Goal: Task Accomplishment & Management: Use online tool/utility

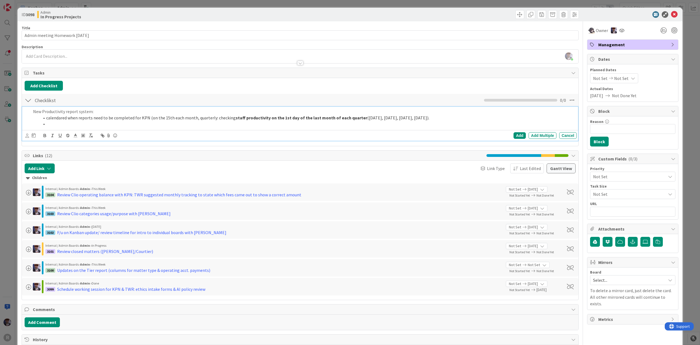
click at [60, 124] on li at bounding box center [307, 124] width 535 height 6
click at [95, 123] on li at bounding box center [307, 124] width 535 height 6
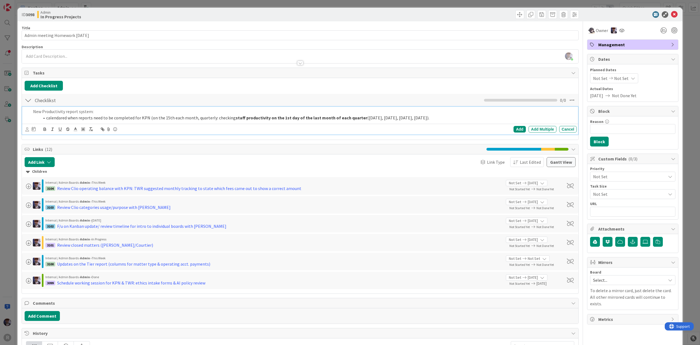
click at [25, 129] on div "Add Add Multiple Cancel" at bounding box center [300, 129] width 556 height 11
click at [27, 131] on icon at bounding box center [27, 129] width 4 height 4
click at [65, 174] on span "[PERSON_NAME]" at bounding box center [63, 173] width 36 height 8
click at [36, 131] on icon at bounding box center [35, 129] width 4 height 4
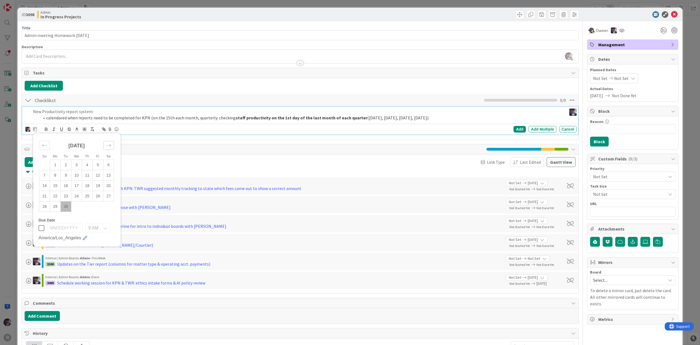
click at [104, 148] on div "Move forward to switch to the next month." at bounding box center [108, 145] width 11 height 9
click at [50, 148] on div "[DATE]" at bounding box center [76, 148] width 75 height 24
click at [46, 148] on icon "Move backward to switch to the previous month." at bounding box center [44, 145] width 5 height 5
click at [66, 208] on td "30" at bounding box center [66, 206] width 11 height 10
type input "[DATE]"
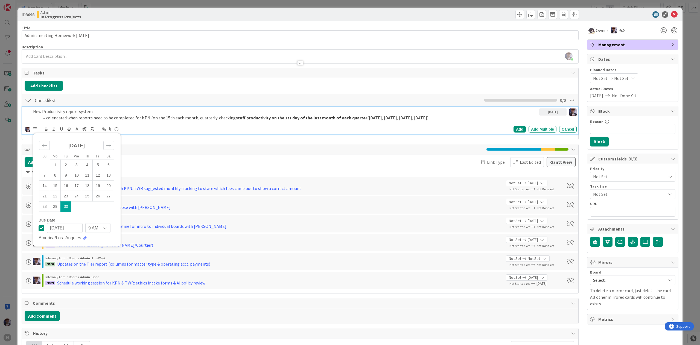
click at [141, 130] on div "[PERSON_NAME] [PERSON_NAME] Minka [PERSON_NAME] Nic [PERSON_NAME] [PERSON_NAME]…" at bounding box center [301, 129] width 552 height 8
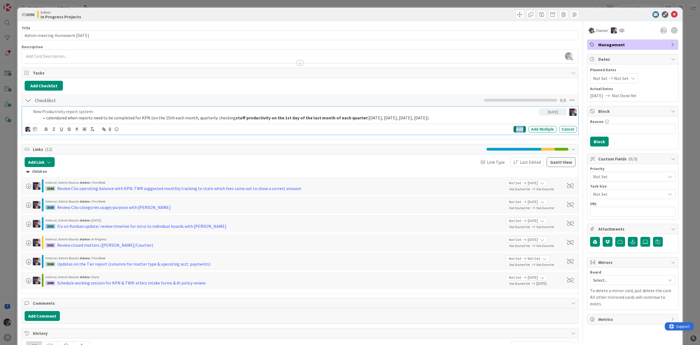
click at [516, 129] on div "Add" at bounding box center [520, 129] width 12 height 7
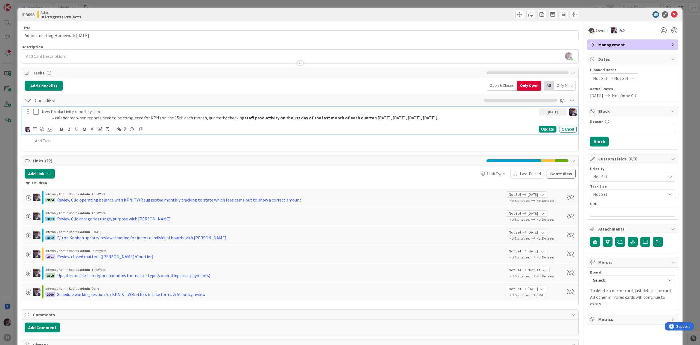
click at [43, 118] on ol "calendared when reports need to be completed for KPN (on the 15th each month, q…" at bounding box center [290, 118] width 496 height 6
click at [49, 131] on icon at bounding box center [49, 129] width 5 height 5
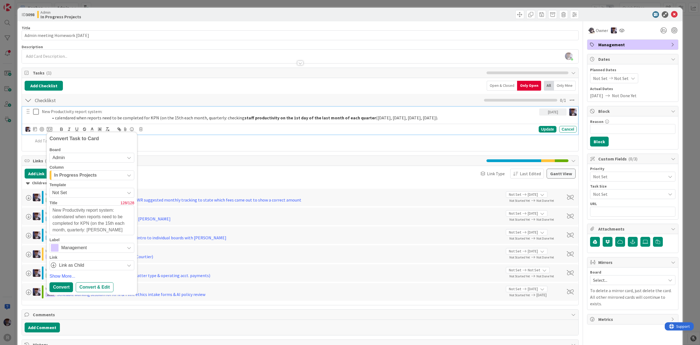
click at [107, 177] on div "In Progress Projects" at bounding box center [89, 175] width 72 height 9
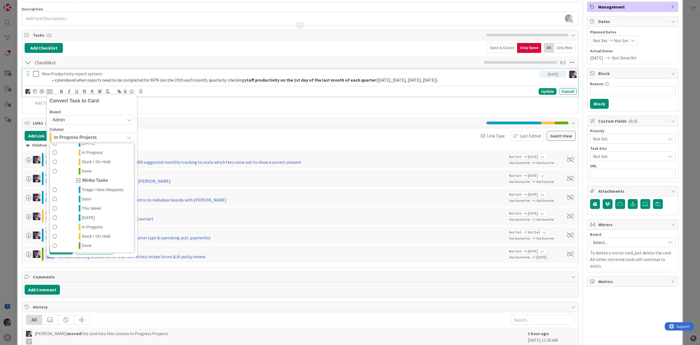
scroll to position [78, 0]
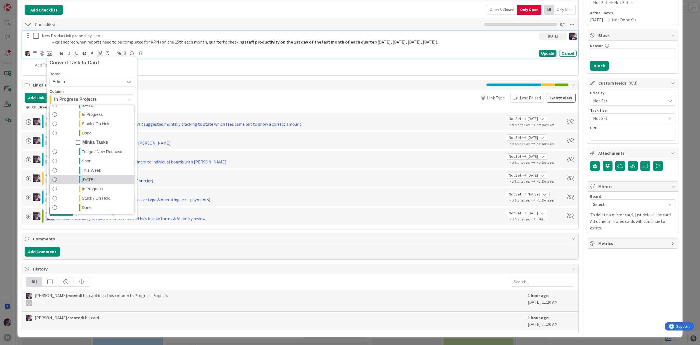
click at [90, 181] on link "[DATE]" at bounding box center [92, 179] width 84 height 9
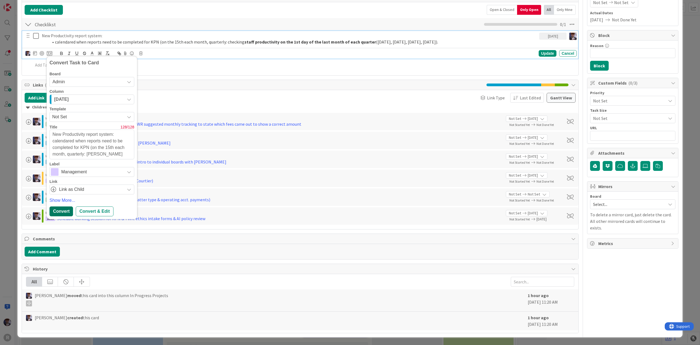
click at [63, 207] on div "Convert" at bounding box center [62, 211] width 24 height 10
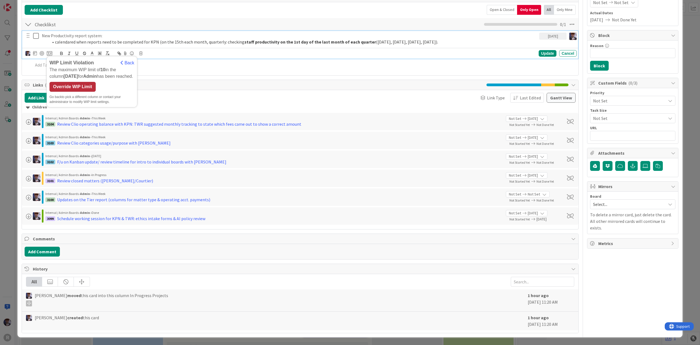
click at [73, 85] on div "Override WIP Limit" at bounding box center [73, 87] width 46 height 10
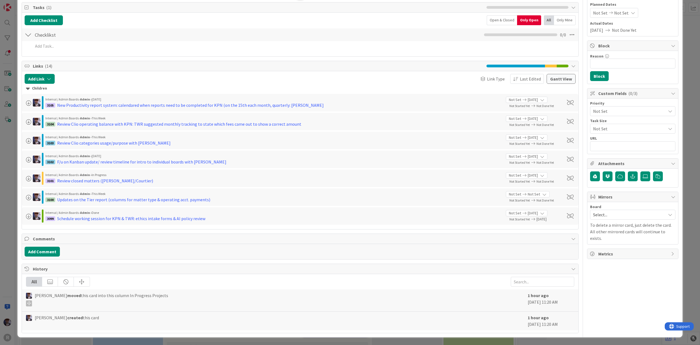
scroll to position [56, 0]
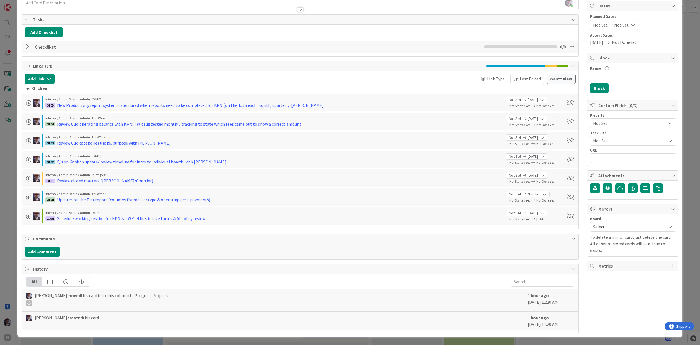
click at [13, 147] on div "ID 3098 Admin In Progress Projects Title 30 / 128 Admin meeting Homework [DATE]…" at bounding box center [350, 172] width 700 height 345
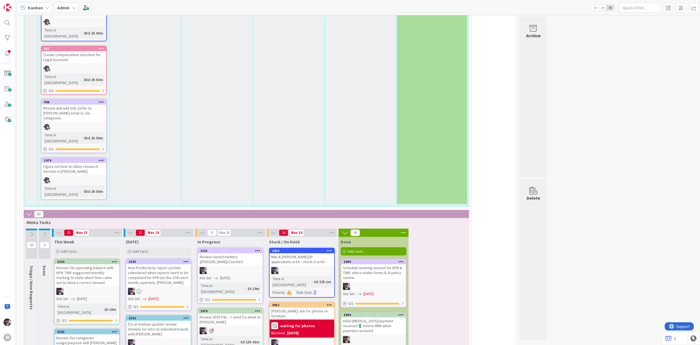
scroll to position [1276, 0]
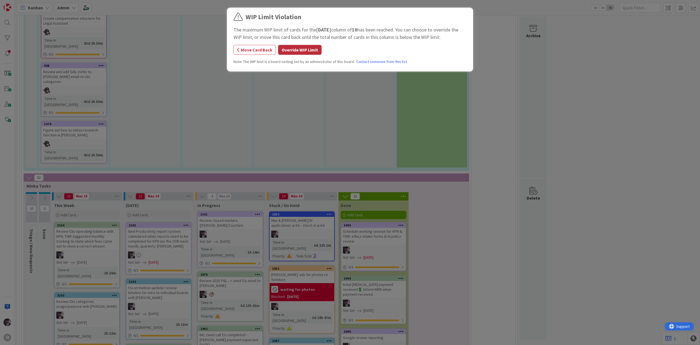
click at [311, 47] on button "Override WIP Limit" at bounding box center [300, 50] width 44 height 10
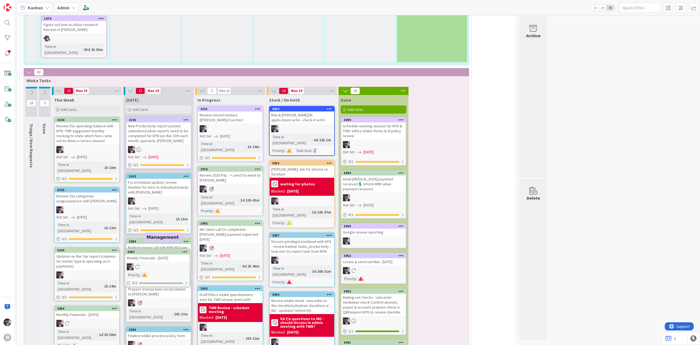
scroll to position [1385, 0]
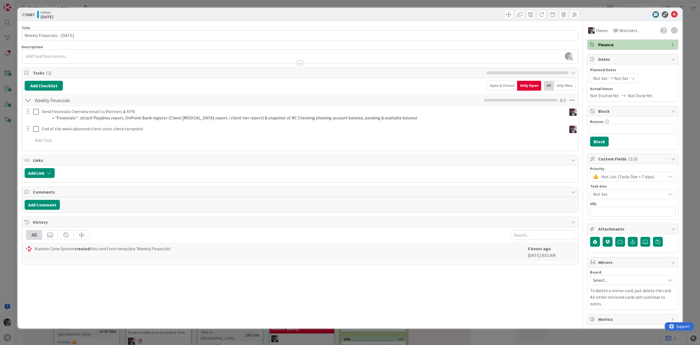
click at [8, 183] on div "ID 3087 Admin [DATE] Title 30 / 128 Weekly Financials - [DATE] Description [PER…" at bounding box center [350, 172] width 700 height 345
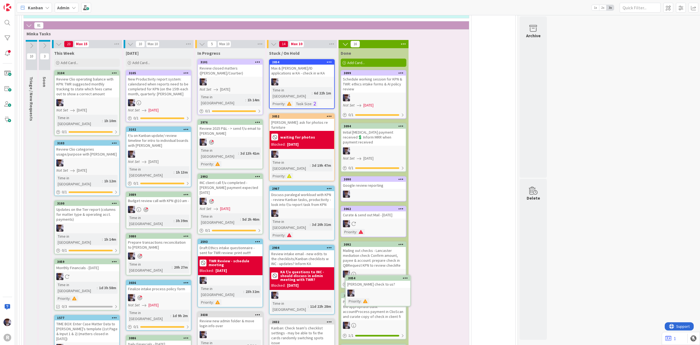
scroll to position [1437, 0]
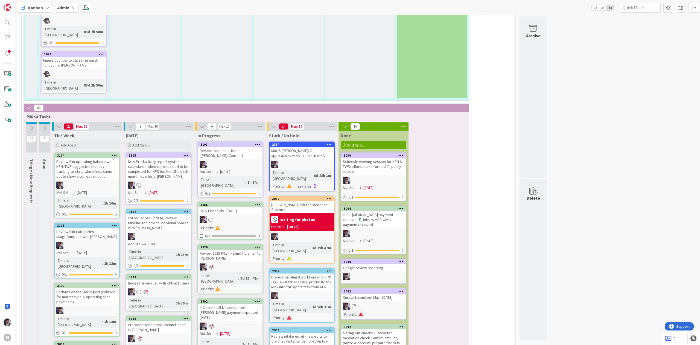
scroll to position [1338, 0]
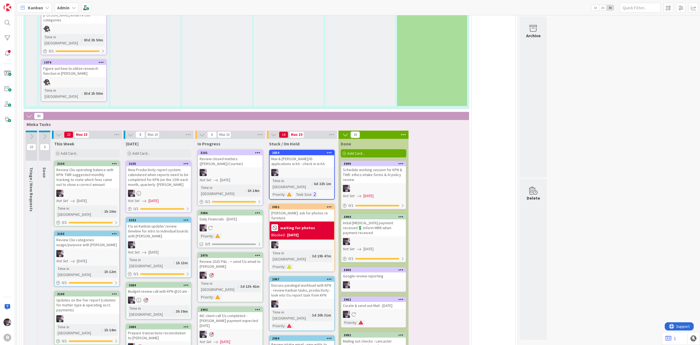
click at [237, 224] on div at bounding box center [230, 227] width 65 height 7
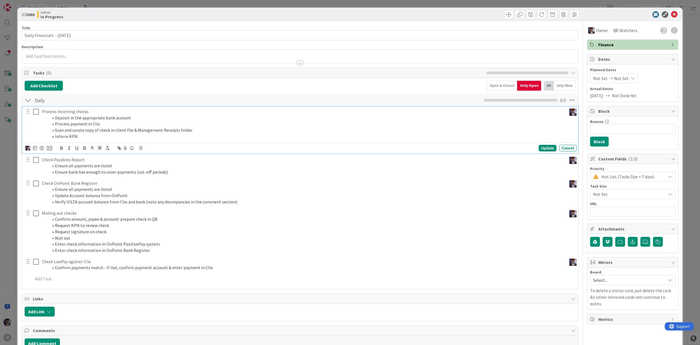
click at [59, 112] on p "Process incoming checks" at bounding box center [303, 111] width 523 height 6
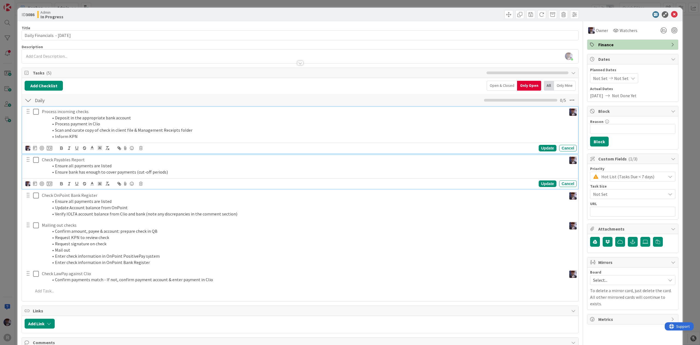
click at [66, 162] on p "Check Payables Report" at bounding box center [303, 160] width 523 height 6
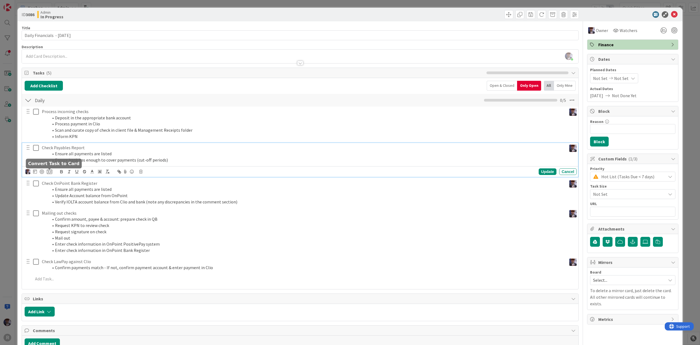
click at [51, 171] on icon at bounding box center [49, 171] width 5 height 5
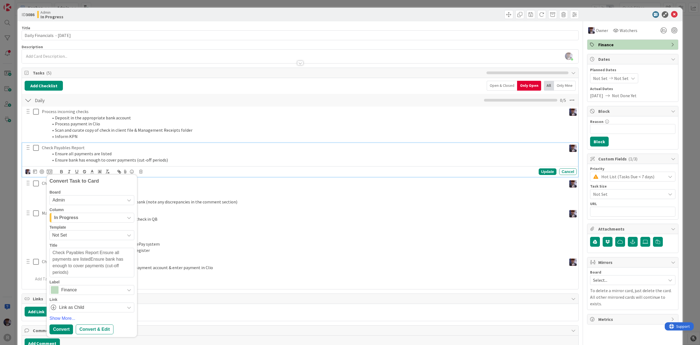
click at [95, 212] on div "Column In Progress" at bounding box center [92, 215] width 85 height 15
click at [96, 218] on div "In Progress" at bounding box center [89, 217] width 72 height 9
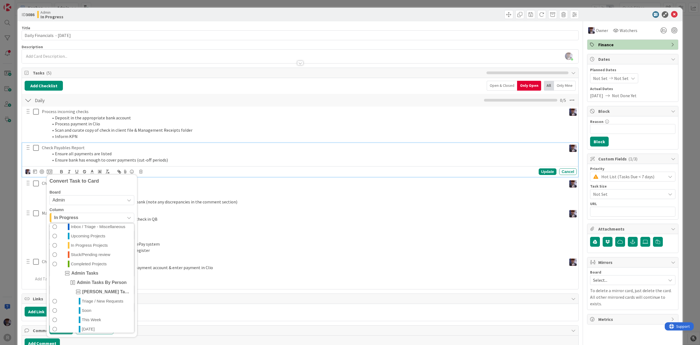
scroll to position [73, 0]
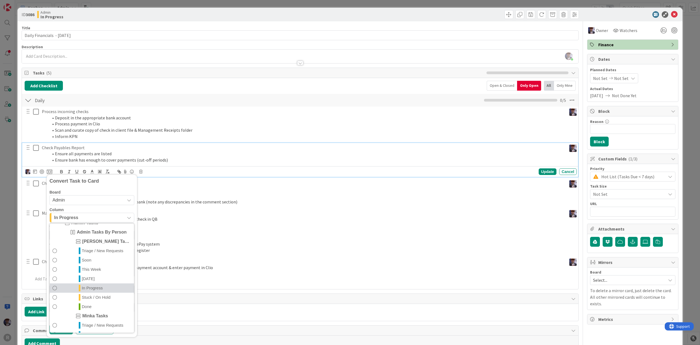
click at [91, 288] on span "In Progress" at bounding box center [92, 287] width 21 height 7
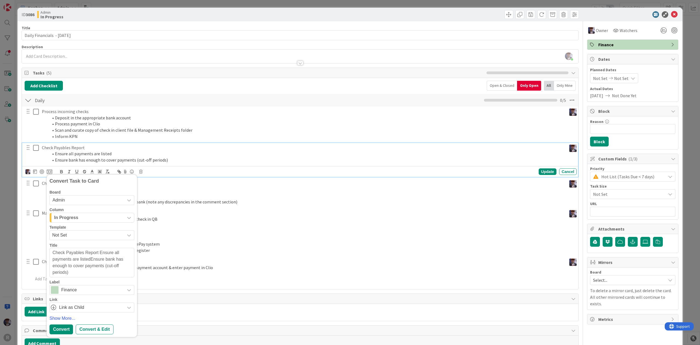
click at [91, 218] on div "In Progress" at bounding box center [89, 217] width 72 height 9
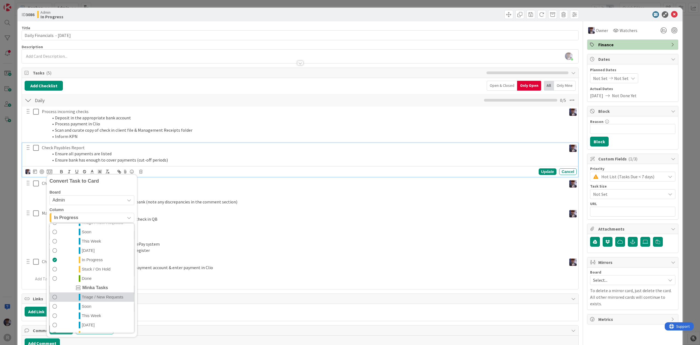
scroll to position [128, 0]
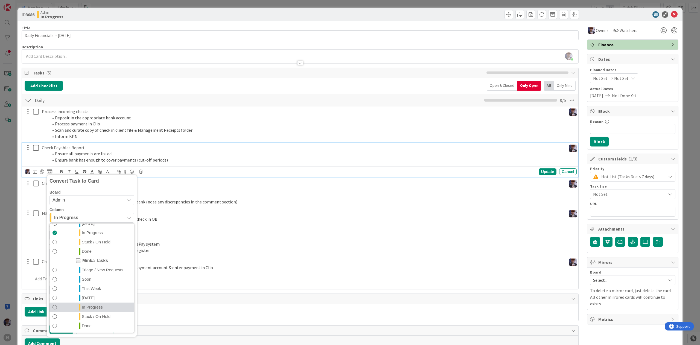
click at [96, 310] on span "In Progress" at bounding box center [92, 306] width 21 height 7
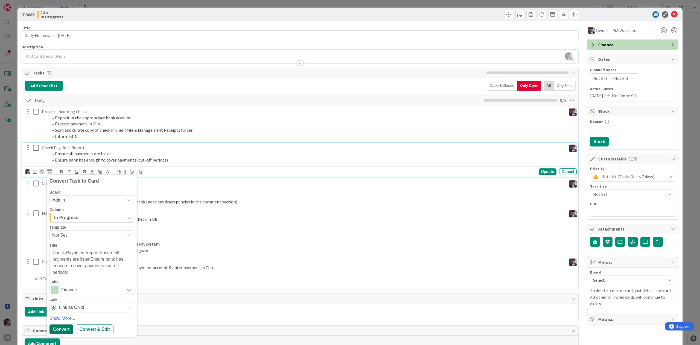
click at [61, 330] on div "Convert" at bounding box center [62, 329] width 24 height 10
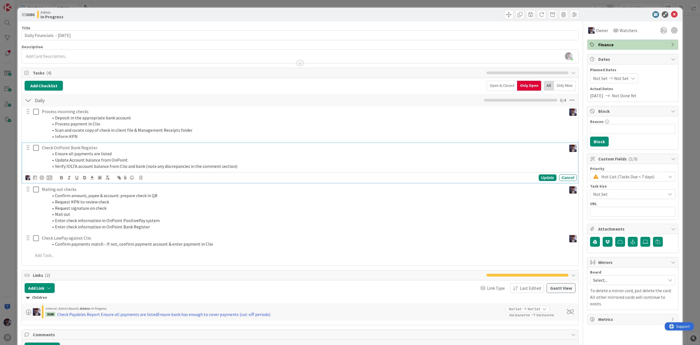
click at [70, 148] on p "Check OnPoint Bank Register" at bounding box center [303, 147] width 523 height 6
click at [50, 179] on icon at bounding box center [49, 177] width 5 height 5
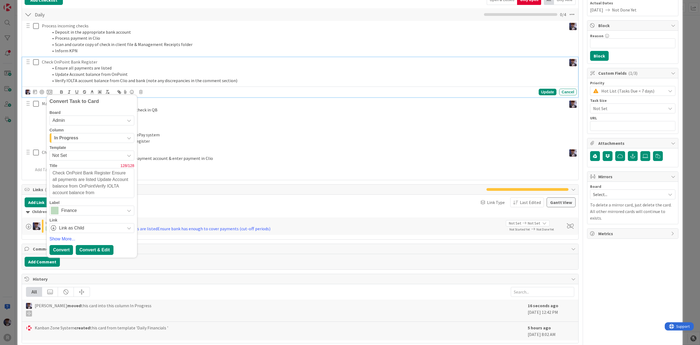
scroll to position [98, 0]
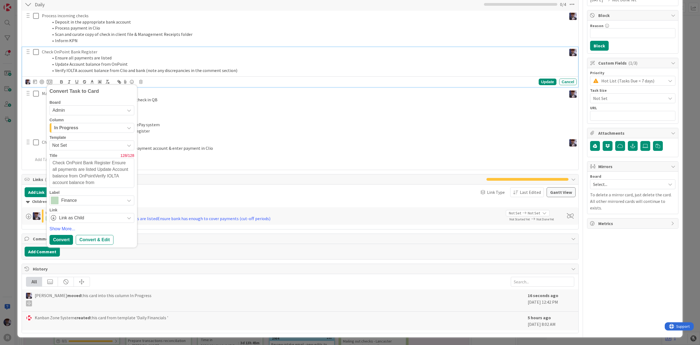
click at [105, 126] on div "In Progress" at bounding box center [89, 127] width 72 height 9
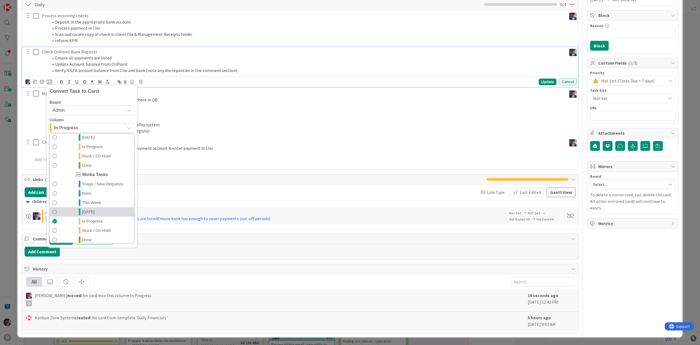
scroll to position [128, 0]
click at [91, 233] on span "Done" at bounding box center [87, 236] width 10 height 7
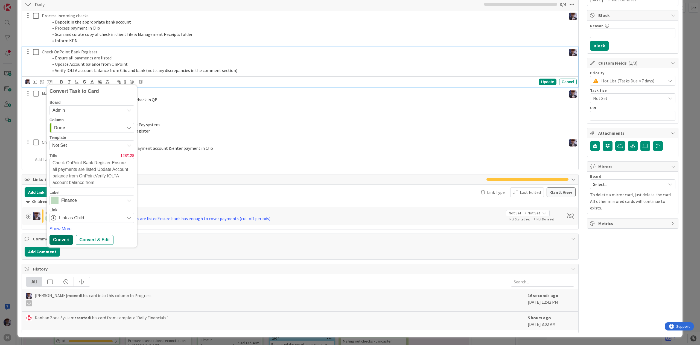
click at [60, 236] on div "Convert" at bounding box center [62, 240] width 24 height 10
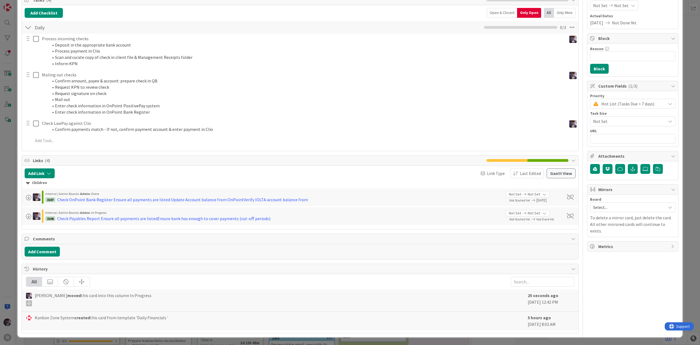
scroll to position [75, 0]
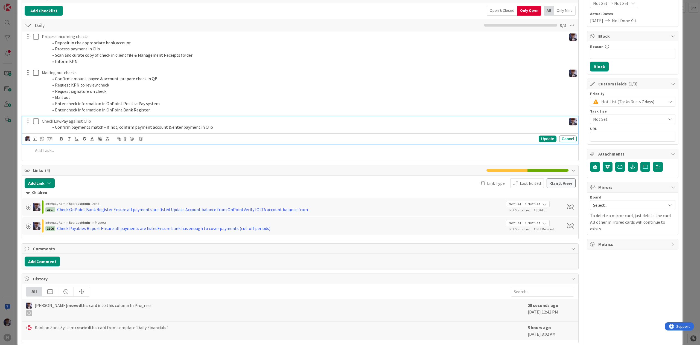
click at [77, 124] on div "Check LawPay against Clio Confirm payments match - If not, confirm payment acco…" at bounding box center [300, 130] width 556 height 28
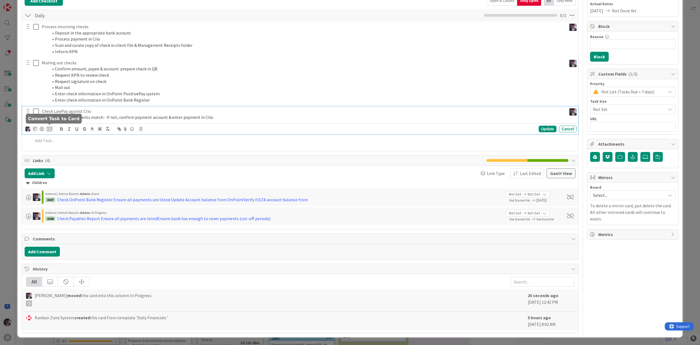
click at [49, 127] on icon at bounding box center [49, 128] width 5 height 5
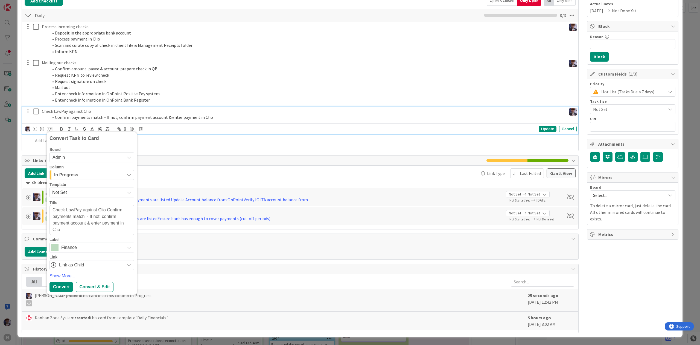
click at [76, 173] on span "In Progress" at bounding box center [66, 174] width 24 height 7
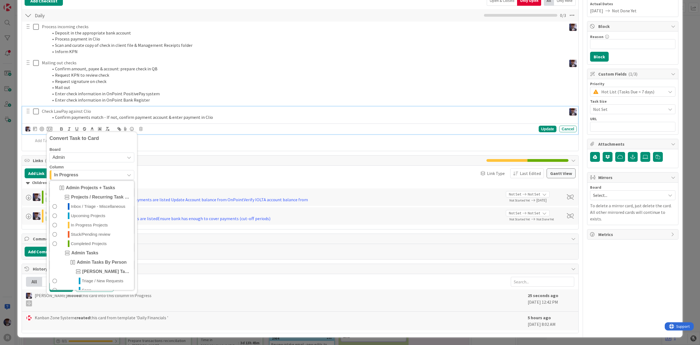
click at [76, 173] on span "In Progress" at bounding box center [66, 174] width 24 height 7
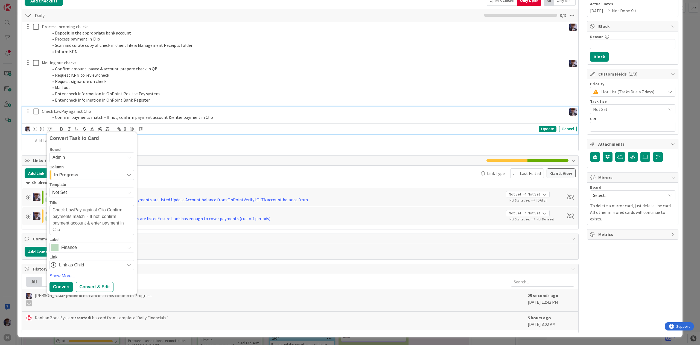
click at [76, 173] on span "In Progress" at bounding box center [66, 174] width 24 height 7
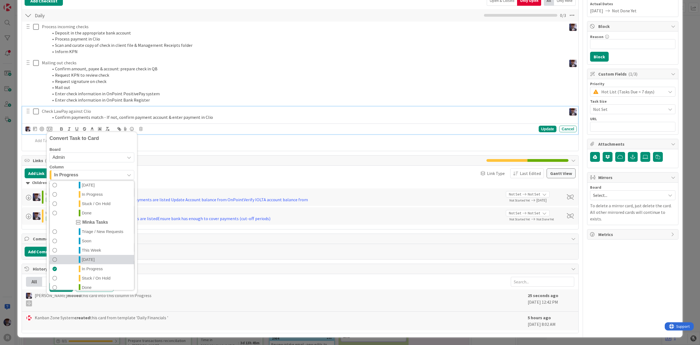
scroll to position [128, 0]
click at [93, 262] on span "In Progress" at bounding box center [92, 264] width 21 height 7
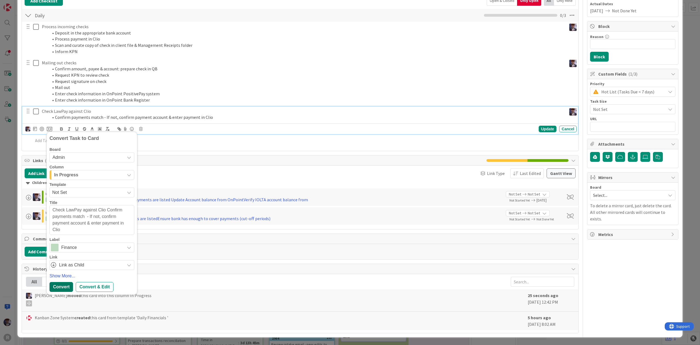
click at [57, 283] on div "Convert" at bounding box center [62, 287] width 24 height 10
type textarea "x"
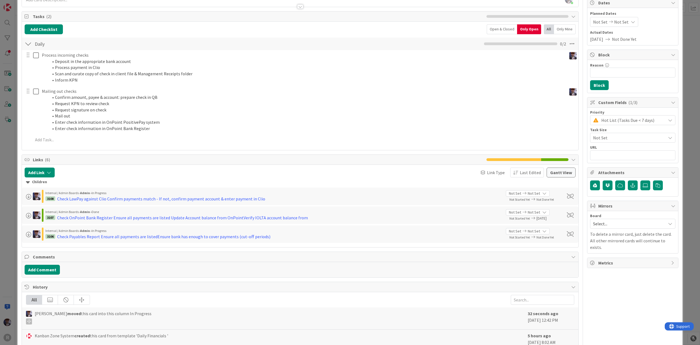
scroll to position [4, 0]
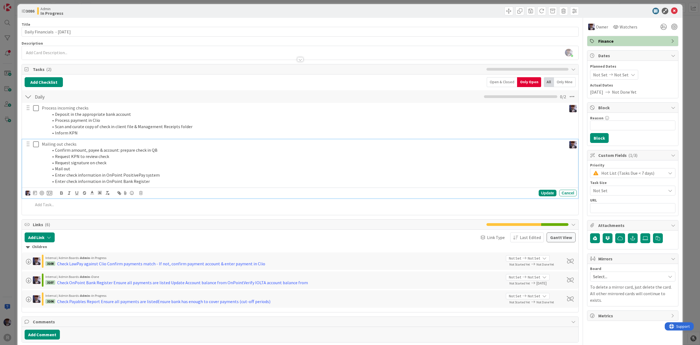
click at [78, 145] on p "Mailing out checks" at bounding box center [303, 144] width 523 height 6
click at [49, 194] on icon at bounding box center [49, 192] width 5 height 5
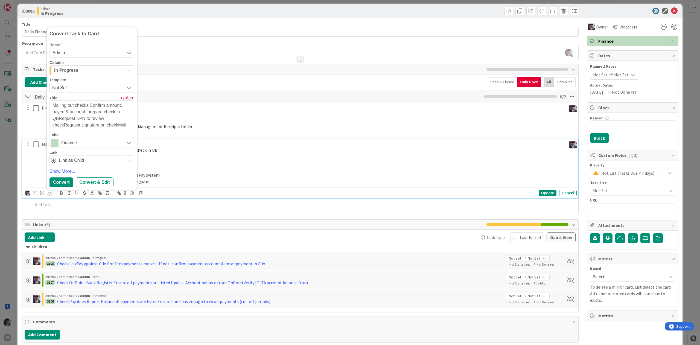
click at [62, 142] on span "Finance" at bounding box center [91, 143] width 61 height 8
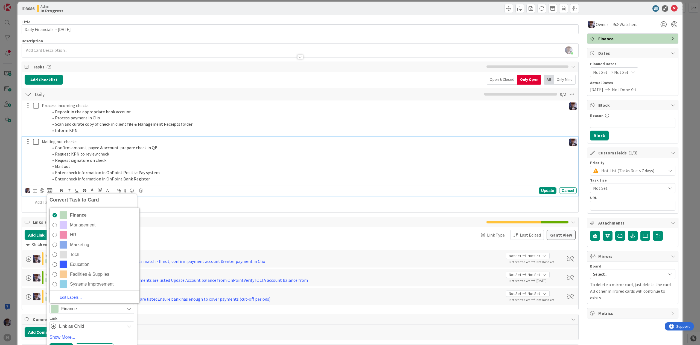
scroll to position [0, 0]
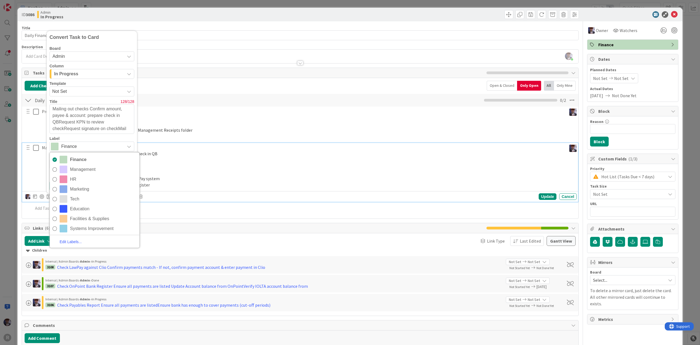
click at [81, 72] on div "In Progress" at bounding box center [89, 73] width 72 height 9
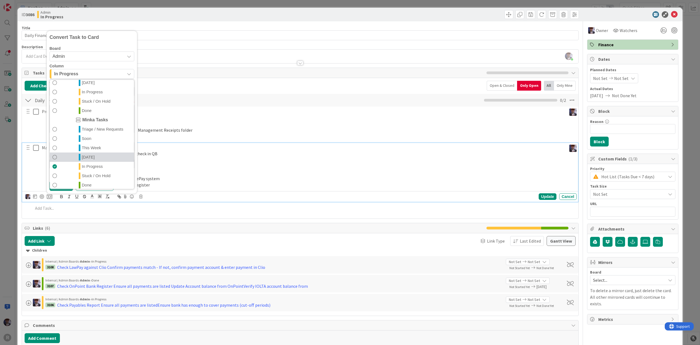
scroll to position [128, 0]
click at [94, 165] on span "In Progress" at bounding box center [92, 163] width 21 height 7
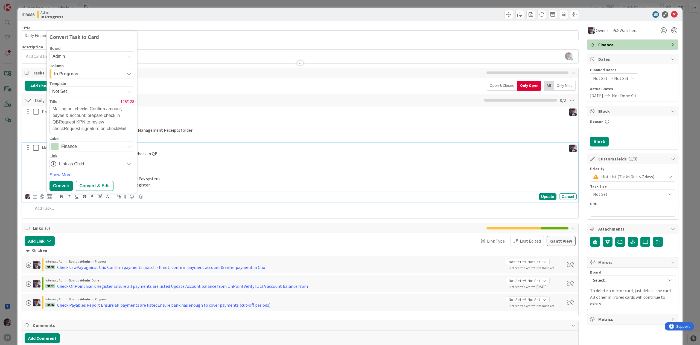
click at [93, 78] on div "In Progress" at bounding box center [89, 73] width 72 height 9
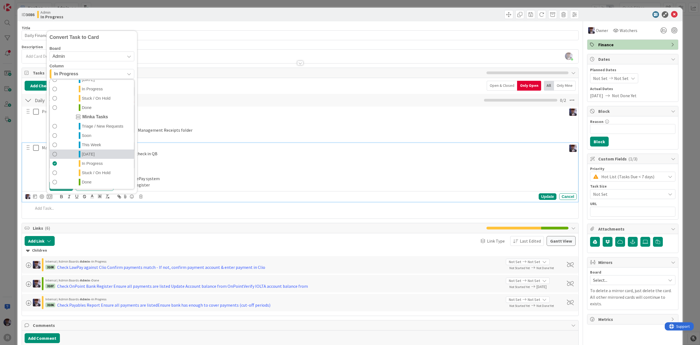
click at [97, 155] on link "[DATE]" at bounding box center [92, 153] width 84 height 9
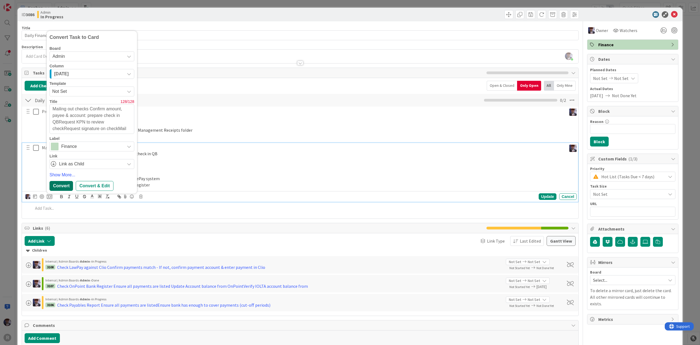
click at [57, 190] on div "Convert" at bounding box center [62, 186] width 24 height 10
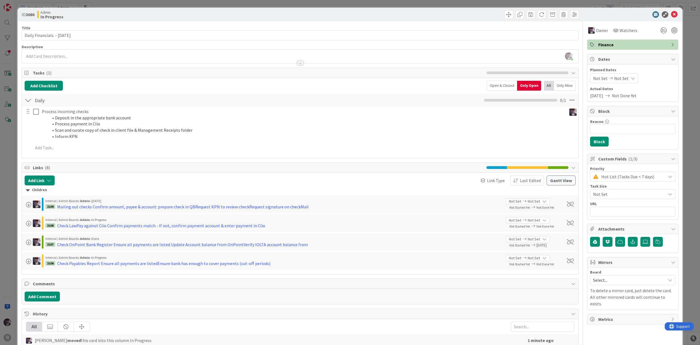
click at [4, 169] on div "ID 3086 Admin In Progress Title 30 / 128 Daily Financials - [DATE] Description …" at bounding box center [350, 172] width 700 height 345
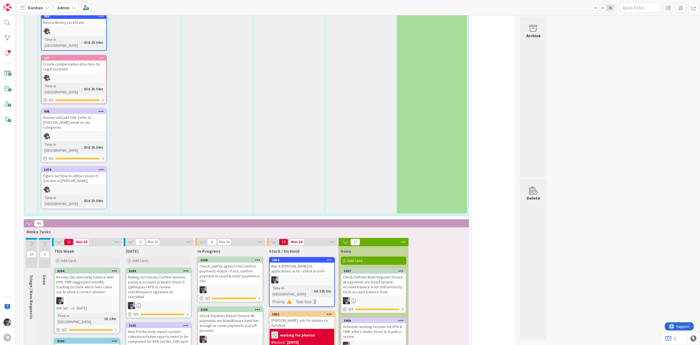
scroll to position [1213, 0]
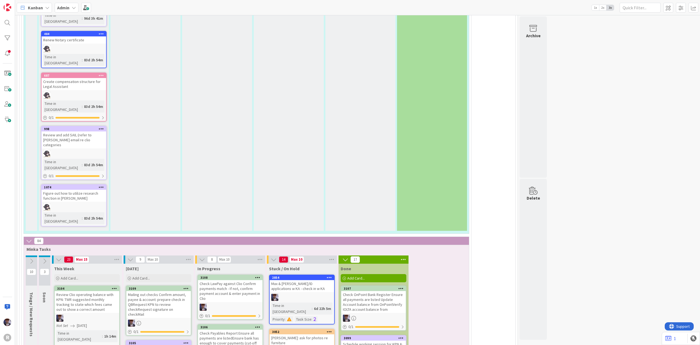
click at [219, 329] on div "Check Payables Report Ensure all payments are listedEnsure bank has enough to c…" at bounding box center [230, 340] width 65 height 22
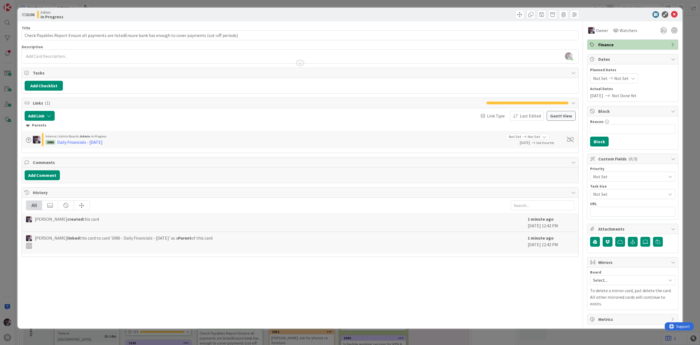
click at [12, 198] on div "ID 3106 Admin In Progress Title 110 / 128 Check Payables Report Ensure all paym…" at bounding box center [350, 172] width 700 height 345
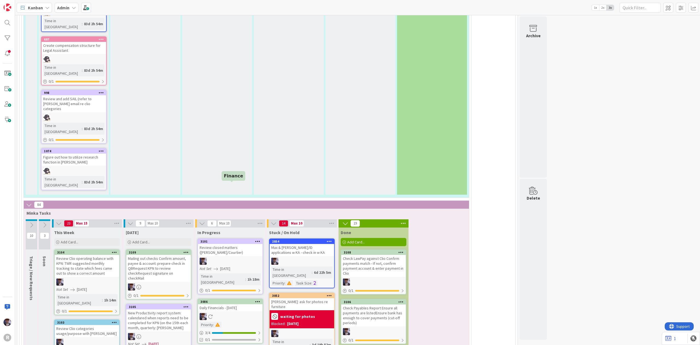
scroll to position [1250, 0]
click at [238, 312] on div at bounding box center [230, 315] width 65 height 7
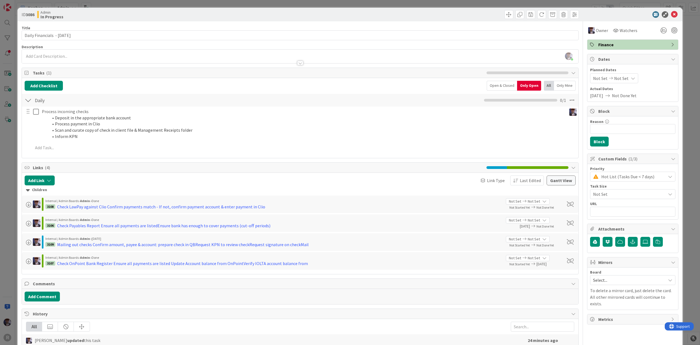
click at [10, 152] on div "ID 3086 Admin In Progress Title 30 / 128 Daily Financials - [DATE] Description …" at bounding box center [350, 172] width 700 height 345
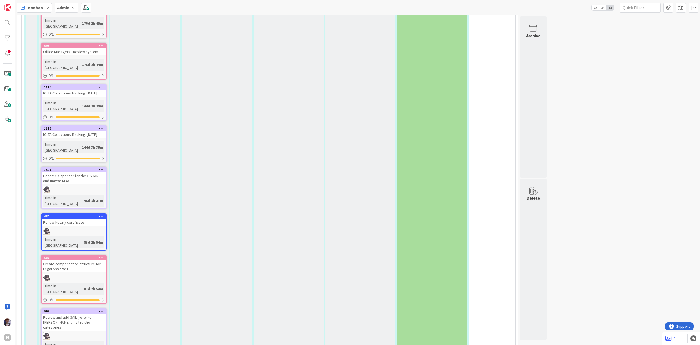
scroll to position [1177, 0]
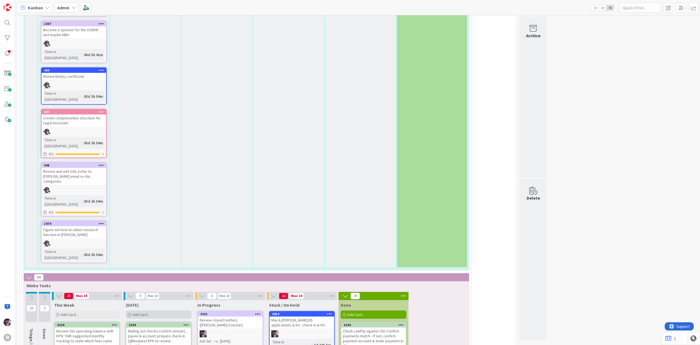
click at [157, 310] on div "Add Card..." at bounding box center [159, 314] width 66 height 8
type textarea "x"
type textarea "R"
type textarea "x"
type textarea "Re"
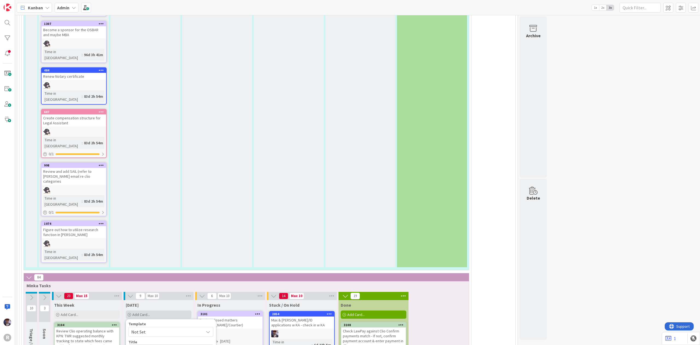
type textarea "x"
type textarea "Revi"
type textarea "x"
type textarea "Revie"
type textarea "x"
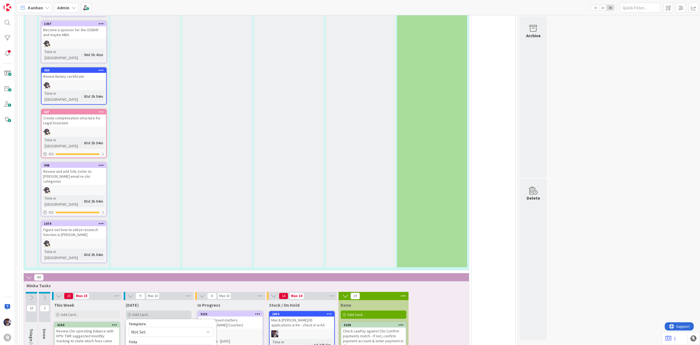
type textarea "Review"
type textarea "x"
type textarea "Review"
type textarea "x"
type textarea "Review L"
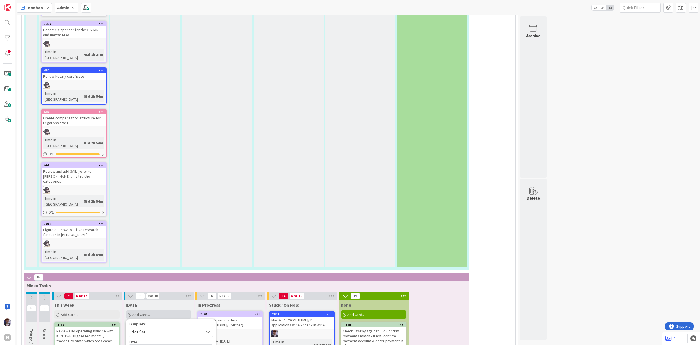
type textarea "x"
type textarea "Review [PERSON_NAME]"
type textarea "x"
type textarea "Review Lis"
type textarea "x"
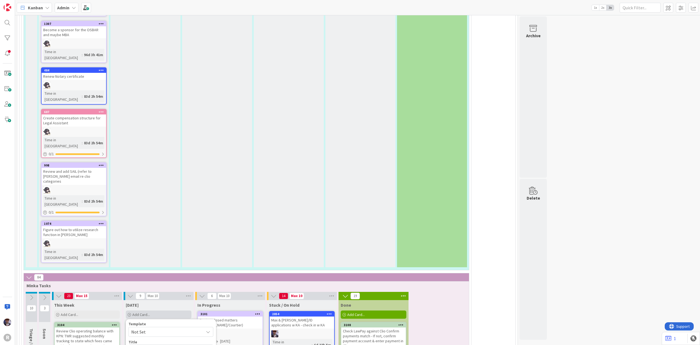
type textarea "Review [PERSON_NAME]"
type textarea "x"
type textarea "Review [PERSON_NAME]'"
type textarea "x"
type textarea "Review [PERSON_NAME]'s"
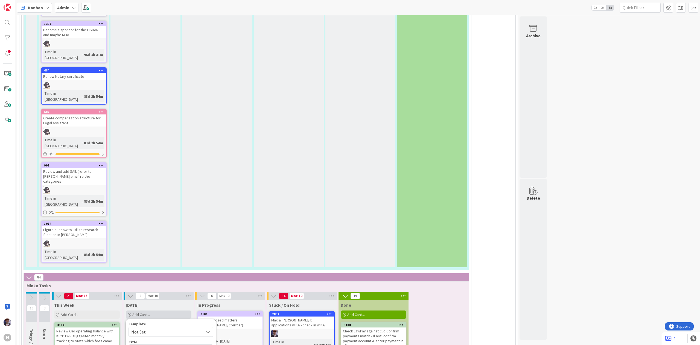
type textarea "x"
type textarea "Review [PERSON_NAME]'s"
type textarea "x"
type textarea "Review [PERSON_NAME]'s q"
type textarea "x"
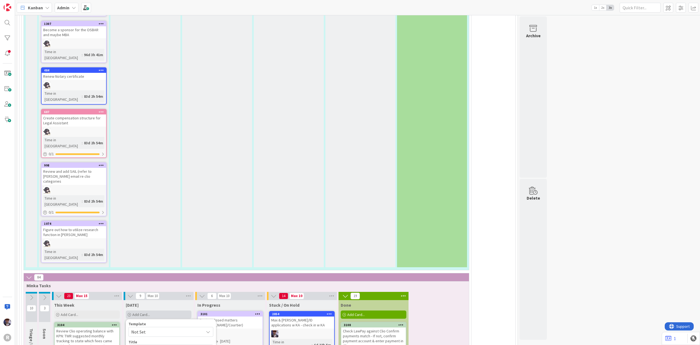
type textarea "Review [PERSON_NAME]'s qu"
type textarea "x"
type textarea "Review [PERSON_NAME]'s que"
type textarea "x"
type textarea "Review [PERSON_NAME]'s ques"
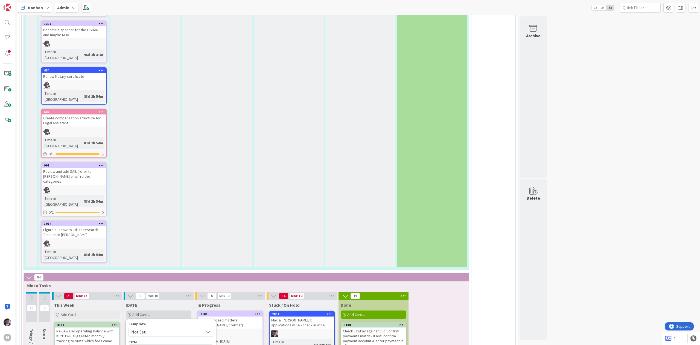
type textarea "x"
type textarea "Review [PERSON_NAME]'s quest"
type textarea "x"
type textarea "Review [PERSON_NAME]'s questi"
type textarea "x"
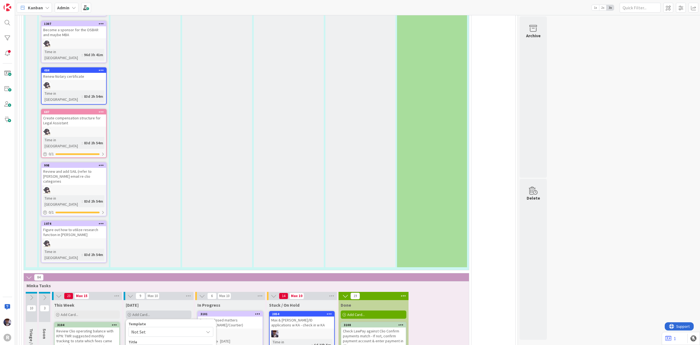
type textarea "Review [PERSON_NAME]'s questio"
type textarea "x"
type textarea "Review [PERSON_NAME]'s questios"
type textarea "x"
type textarea "Review [PERSON_NAME]'s questiosn"
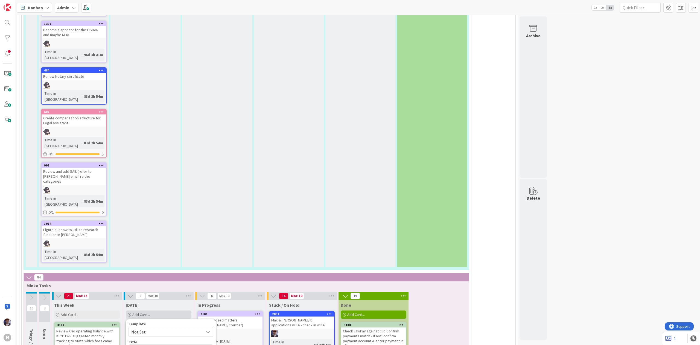
type textarea "x"
type textarea "Review [PERSON_NAME]'s questiosn"
type textarea "x"
type textarea "Review [PERSON_NAME]'s questiosn r"
type textarea "x"
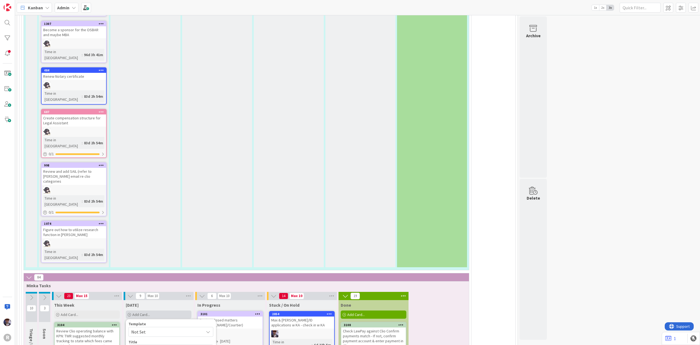
type textarea "Review [PERSON_NAME]'s questiosn re"
type textarea "x"
type textarea "Review [PERSON_NAME]'s questiosn re"
type textarea "x"
type textarea "Review [PERSON_NAME]'s questiosn re s"
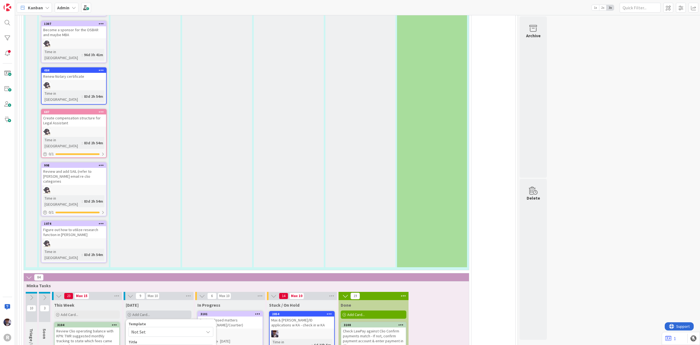
type textarea "x"
type textarea "Review [PERSON_NAME]'s questiosn re sp"
type textarea "x"
type textarea "Review [PERSON_NAME]'s questiosn re spe"
type textarea "x"
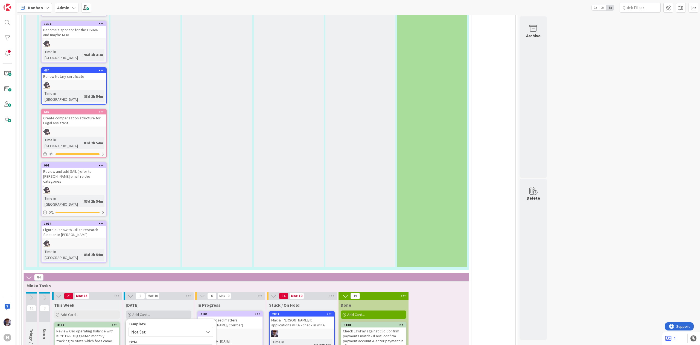
type textarea "Review [PERSON_NAME]'s questiosn re spen"
type textarea "x"
type textarea "Review [PERSON_NAME]'s questiosn re spend"
type textarea "x"
type textarea "Review [PERSON_NAME]'s questiosn re spendi"
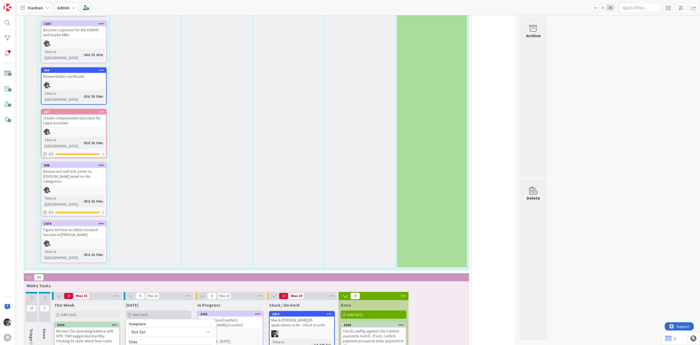
type textarea "x"
type textarea "Review [PERSON_NAME]'s questiosn re spendin"
type textarea "x"
type textarea "Review [PERSON_NAME]'s questiosn re spending"
type textarea "x"
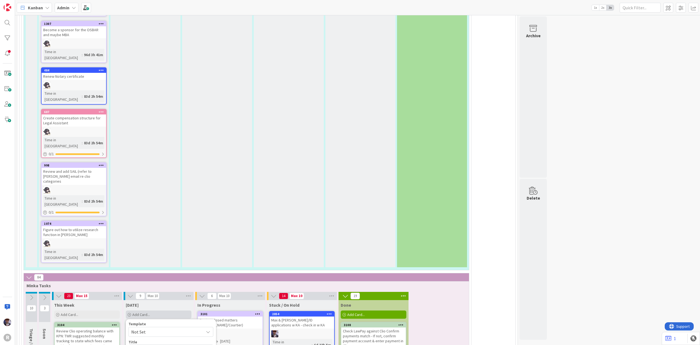
type textarea "Review [PERSON_NAME]'s questiosn re spending"
type textarea "x"
type textarea "Review [PERSON_NAME]'s questions re spending"
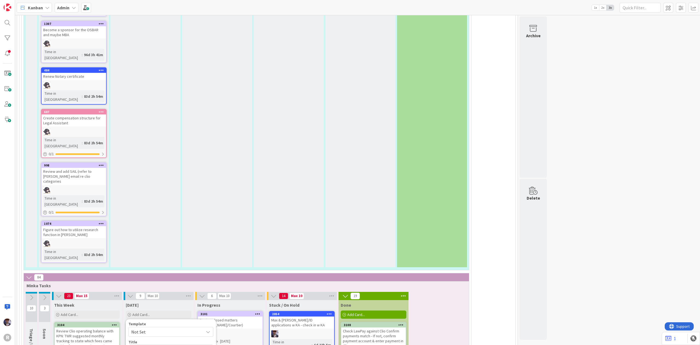
type textarea "x"
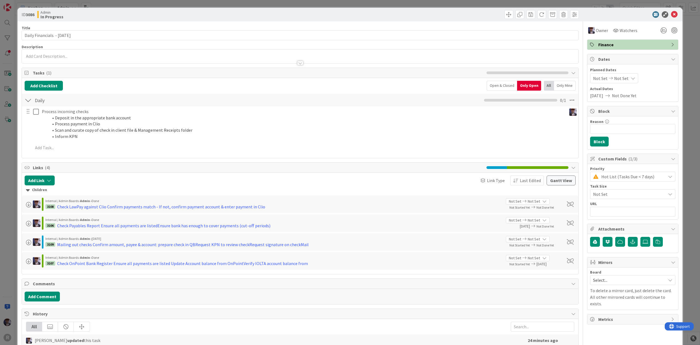
click at [13, 182] on div "ID 3086 Admin In Progress Title 30 / 128 Daily Financials - [DATE] Description …" at bounding box center [350, 172] width 700 height 345
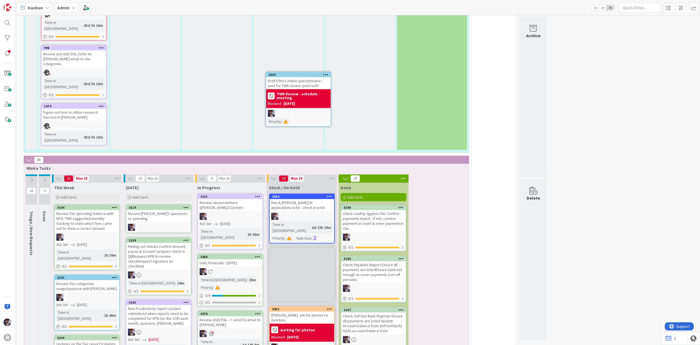
scroll to position [1291, 0]
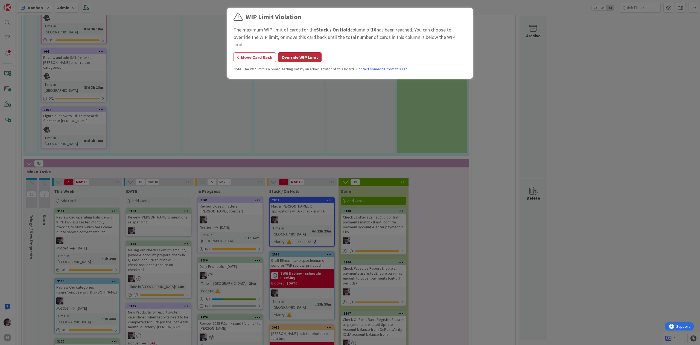
click at [303, 52] on button "Override WIP Limit" at bounding box center [300, 57] width 44 height 10
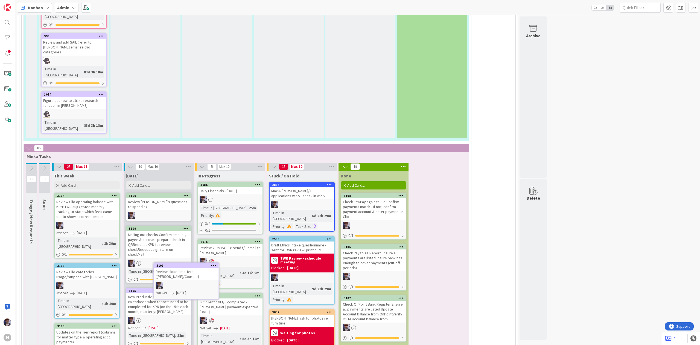
scroll to position [1306, 0]
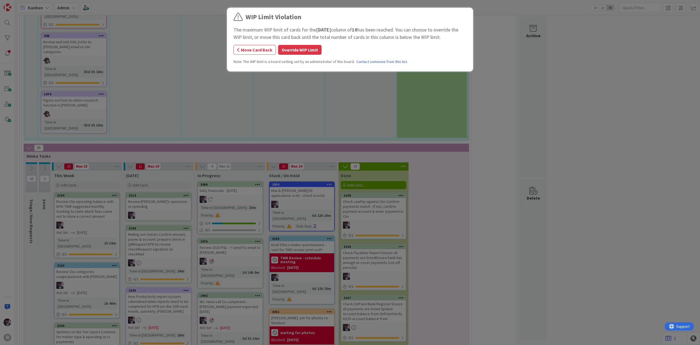
drag, startPoint x: 229, startPoint y: 88, endPoint x: 161, endPoint y: 271, distance: 194.7
click at [304, 52] on button "Override WIP Limit" at bounding box center [300, 50] width 44 height 10
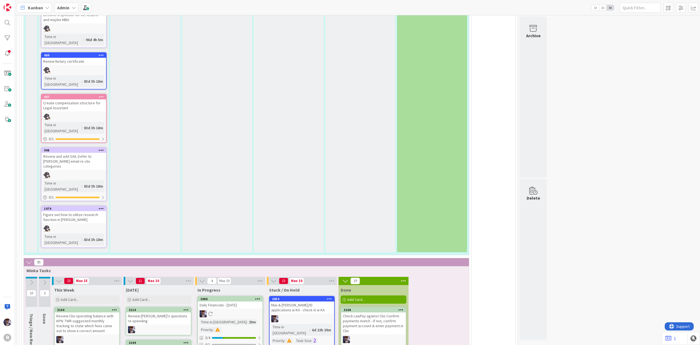
scroll to position [1233, 0]
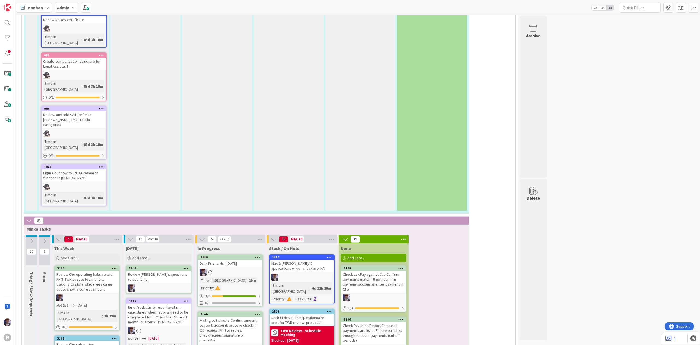
click at [219, 317] on div "Mailing out checks Confirm amount, payee & account: prepare check in QBRequest …" at bounding box center [230, 330] width 65 height 27
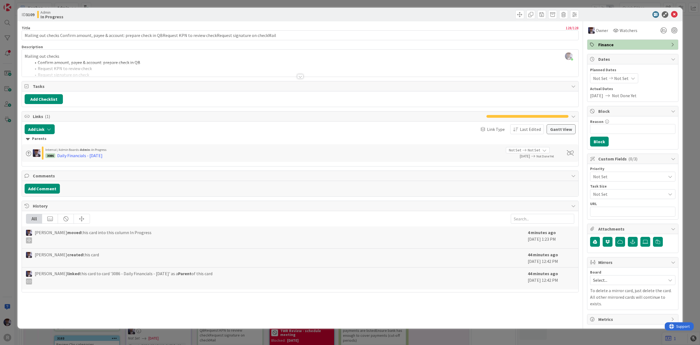
click at [146, 61] on div "[PERSON_NAME] just joined Mailing out checks Confirm amount, payee & account: p…" at bounding box center [300, 63] width 557 height 27
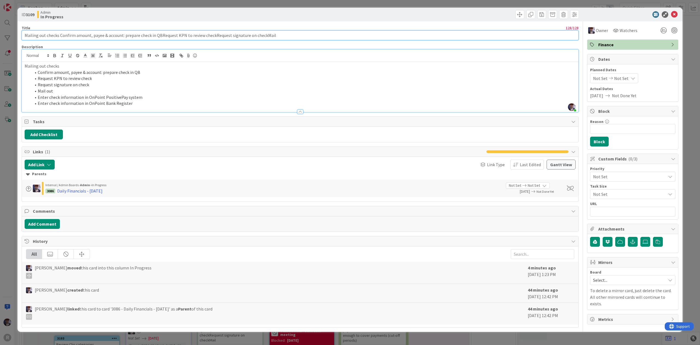
click at [276, 35] on input "Mailing out checks Confirm amount, payee & account: prepare check in QBRequest …" at bounding box center [300, 35] width 557 height 10
click at [690, 71] on div "ID 3109 Admin In Progress Title 128 / 128 Mailing out checks Confirm amount, pa…" at bounding box center [350, 172] width 700 height 345
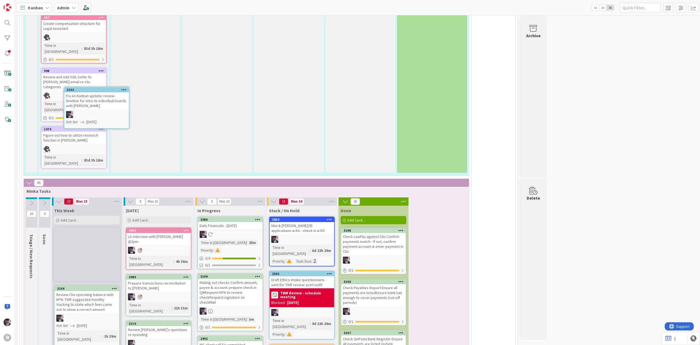
scroll to position [1271, 0]
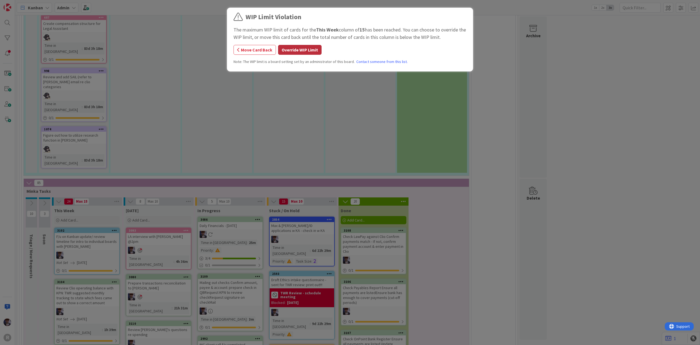
click at [293, 52] on button "Override WIP Limit" at bounding box center [300, 50] width 44 height 10
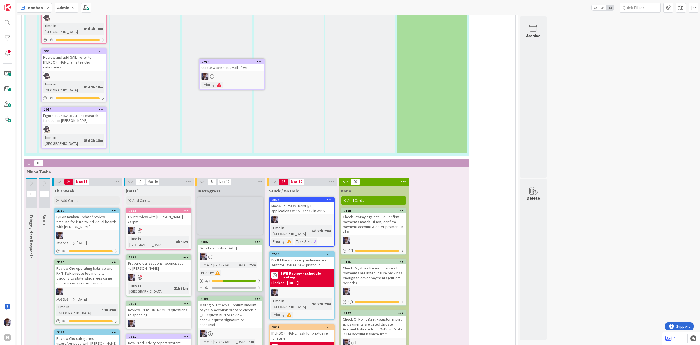
scroll to position [1290, 0]
